Goal: Navigation & Orientation: Go to known website

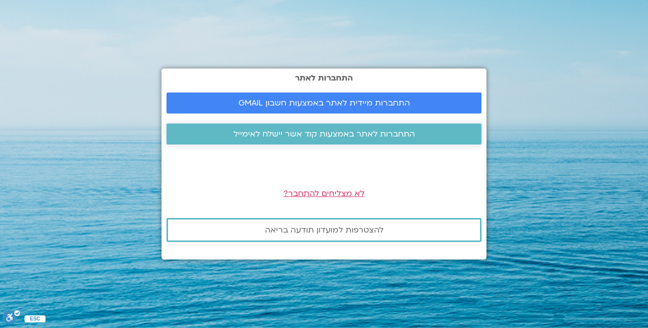
click at [337, 131] on span "התחברות לאתר באמצעות קוד אשר יישלח לאימייל" at bounding box center [325, 134] width 182 height 9
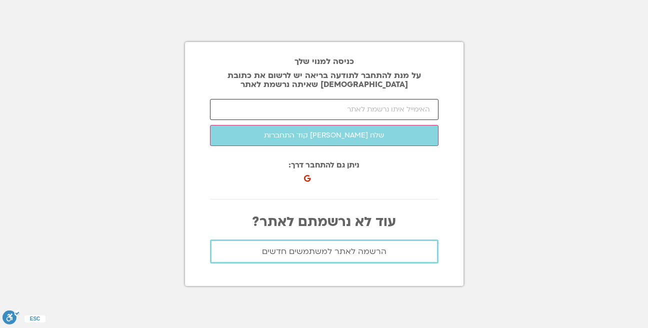
click at [339, 103] on input "email" at bounding box center [324, 109] width 229 height 21
click at [341, 175] on div "Sign in with Google. Opens in new tab" at bounding box center [352, 175] width 103 height 22
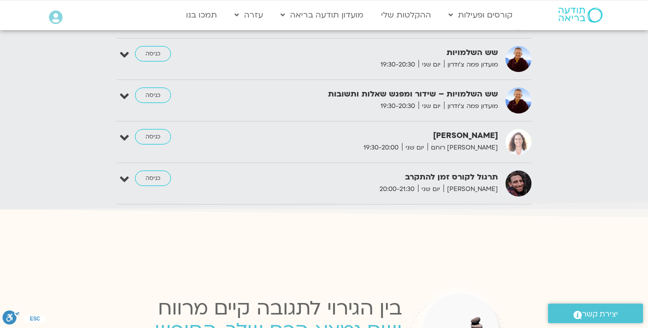
scroll to position [1739, 0]
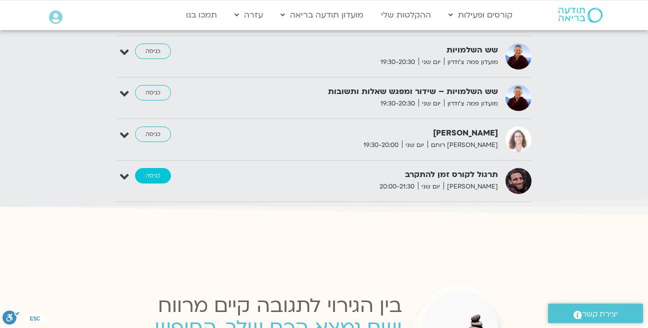
click at [147, 169] on link "כניסה" at bounding box center [153, 176] width 36 height 16
